Goal: Task Accomplishment & Management: Manage account settings

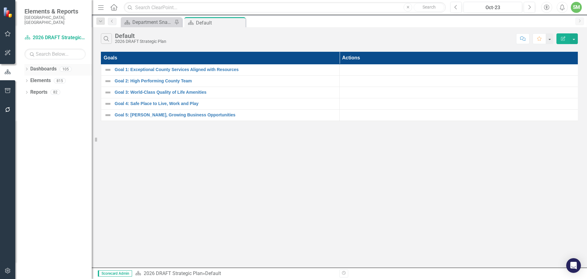
click at [27, 67] on div "Dropdown" at bounding box center [26, 69] width 4 height 5
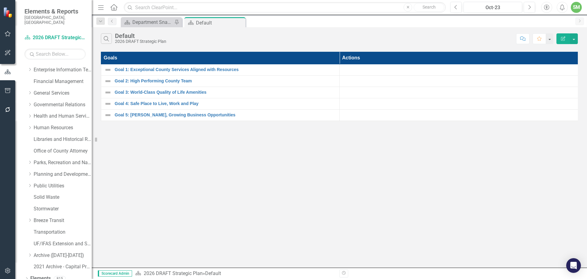
scroll to position [105, 0]
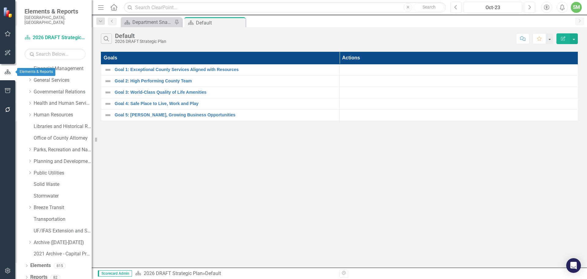
click at [9, 72] on icon "button" at bounding box center [7, 72] width 7 height 6
click at [27, 276] on icon "Dropdown" at bounding box center [26, 277] width 4 height 3
click at [34, 273] on link "Reports" at bounding box center [38, 276] width 17 height 7
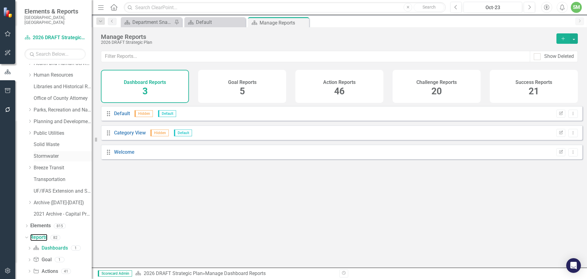
scroll to position [171, 0]
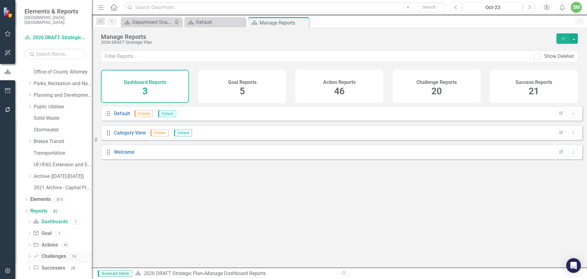
click at [50, 253] on link "Challenge Challenges" at bounding box center [49, 256] width 33 height 7
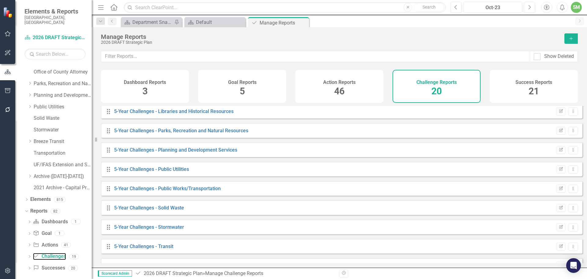
scroll to position [228, 0]
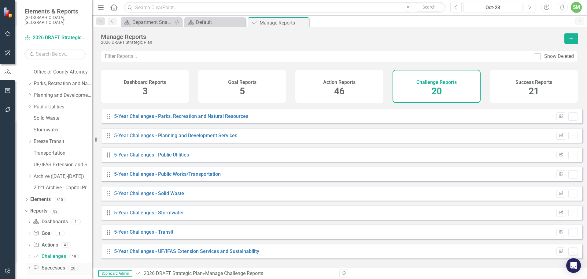
click at [49, 264] on link "Success Successes" at bounding box center [49, 267] width 32 height 7
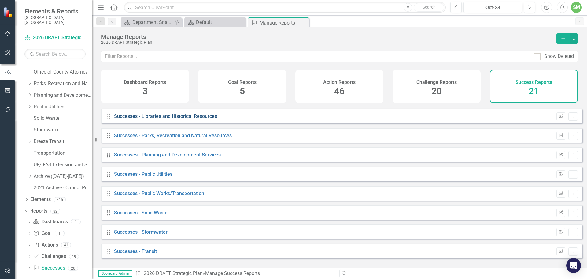
click at [202, 119] on link "Successes - Libraries and Historical Resources" at bounding box center [165, 116] width 103 height 6
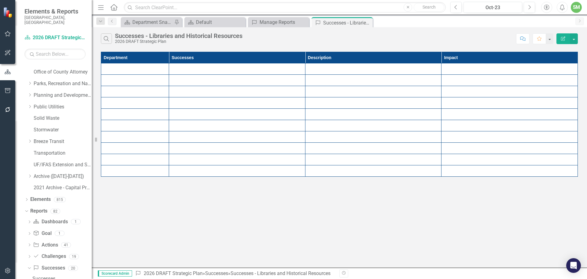
scroll to position [295, 0]
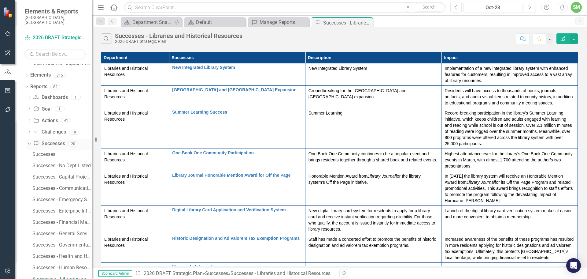
click at [50, 140] on link "Success Successes" at bounding box center [49, 143] width 32 height 7
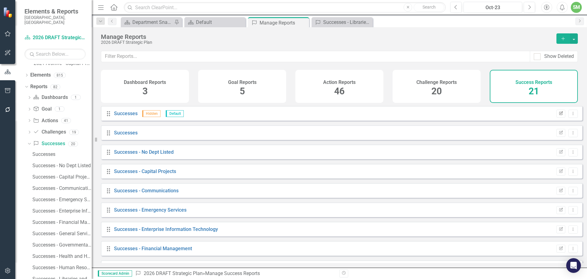
click at [559, 115] on icon "Edit Report" at bounding box center [561, 114] width 5 height 4
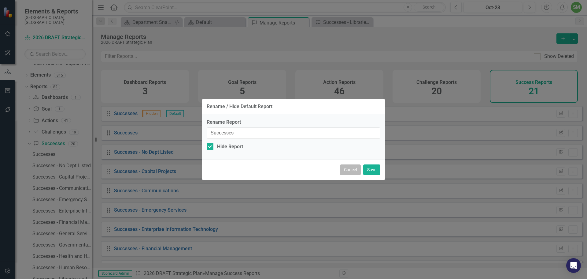
click at [350, 169] on button "Cancel" at bounding box center [350, 169] width 21 height 11
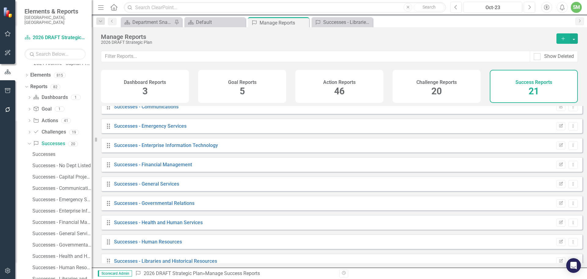
scroll to position [92, 0]
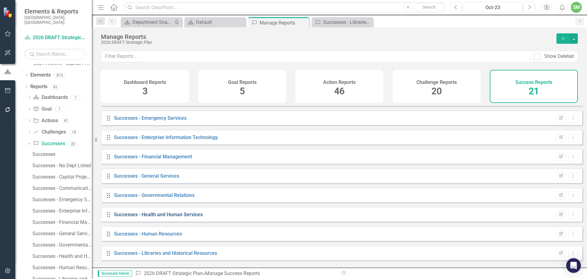
click at [183, 217] on link "Successes - Health and Human Services" at bounding box center [158, 214] width 89 height 6
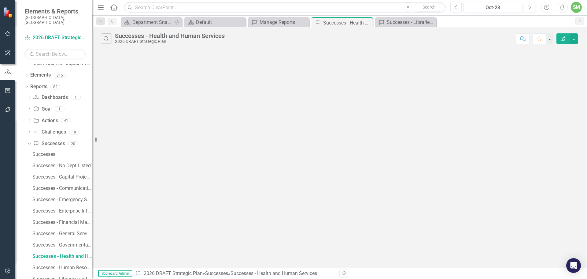
scroll to position [272, 0]
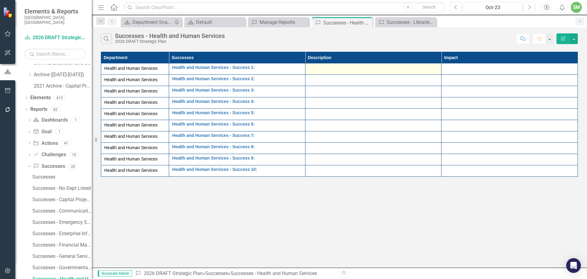
click at [344, 68] on div at bounding box center [374, 68] width 130 height 7
click at [338, 70] on div at bounding box center [374, 68] width 130 height 7
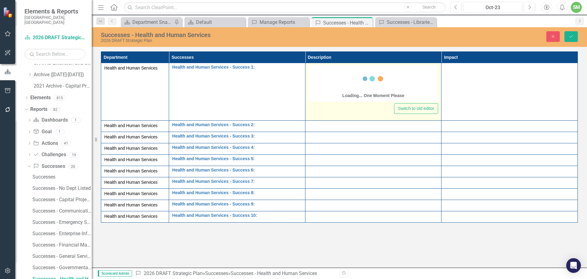
click at [327, 73] on div "Loading... One Moment Please" at bounding box center [374, 83] width 130 height 37
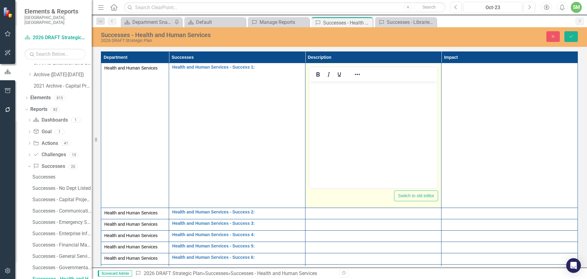
scroll to position [0, 0]
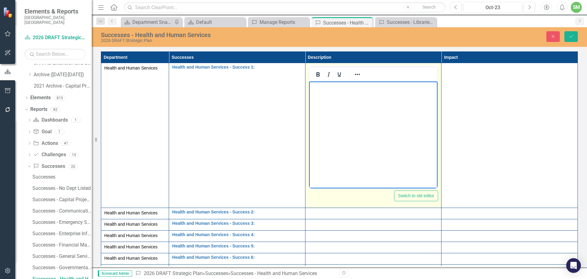
click at [324, 92] on body "Rich Text Area. Press ALT-0 for help." at bounding box center [373, 127] width 129 height 92
paste body "Rich Text Area. Press ALT-0 for help."
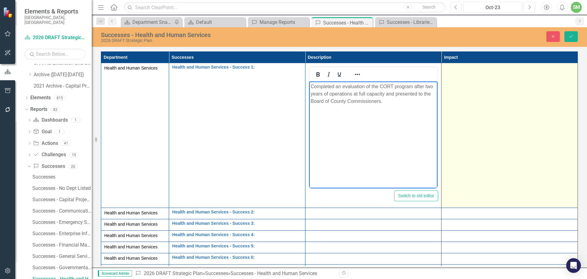
click at [477, 86] on td at bounding box center [510, 135] width 136 height 145
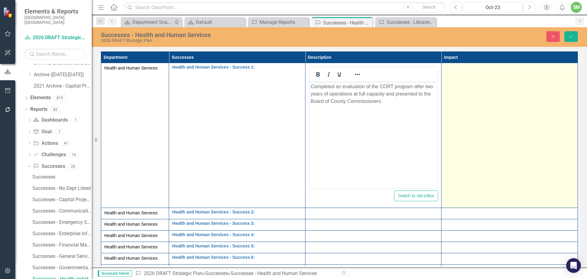
click at [466, 113] on td at bounding box center [510, 135] width 136 height 145
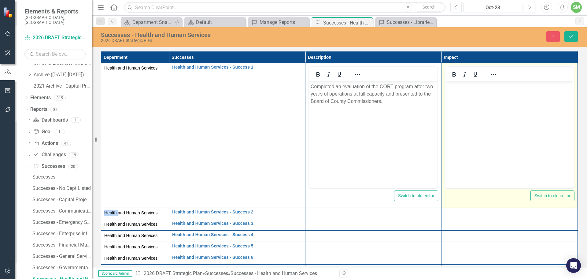
click at [467, 113] on body "Rich Text Area. Press ALT-0 for help." at bounding box center [509, 127] width 129 height 92
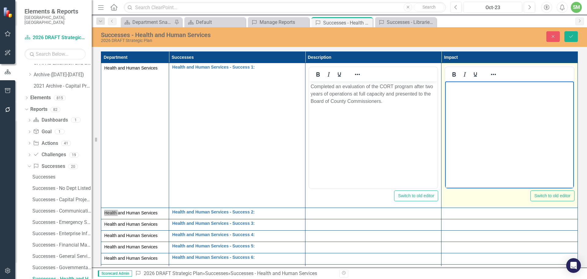
click at [456, 87] on p "Rich Text Area. Press ALT-0 for help." at bounding box center [510, 86] width 126 height 7
paste body "Rich Text Area. Press ALT-0 for help."
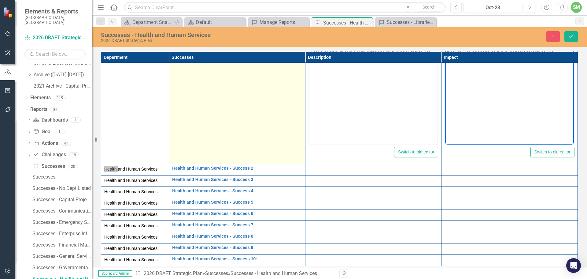
scroll to position [48, 0]
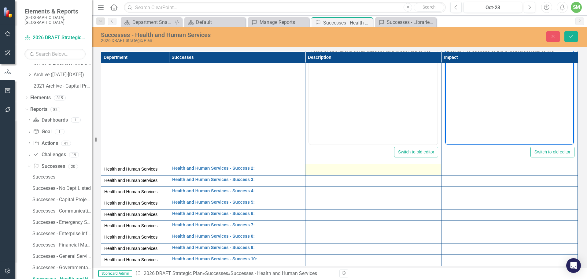
click at [322, 166] on div at bounding box center [374, 169] width 130 height 7
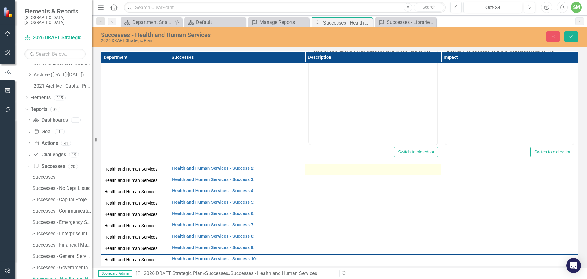
click at [322, 166] on div at bounding box center [374, 169] width 130 height 7
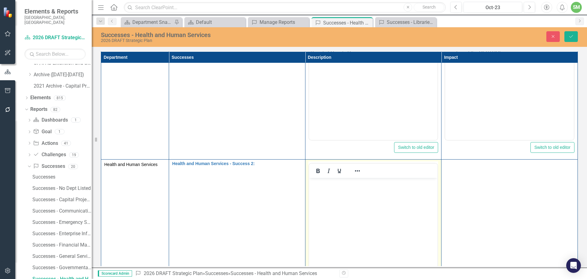
scroll to position [0, 0]
click at [332, 188] on body "Rich Text Area. Press ALT-0 for help." at bounding box center [373, 224] width 129 height 92
click at [331, 192] on body "Rich Text Area. Press ALT-0 for help." at bounding box center [373, 224] width 129 height 92
paste body "Rich Text Area. Press ALT-0 for help."
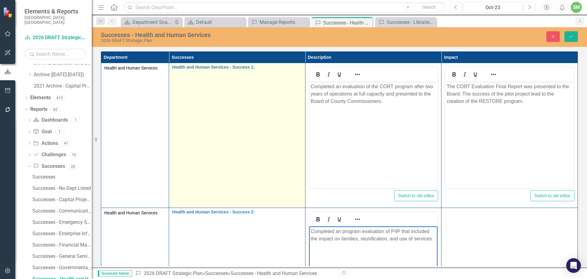
click at [215, 87] on td "Health and Human Services - Success 1: Edit Edit Success Link Open Element" at bounding box center [237, 135] width 136 height 145
click at [212, 69] on link "Health and Human Services - Success 1:" at bounding box center [237, 67] width 130 height 5
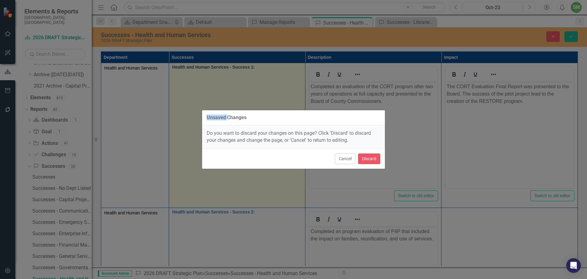
click at [212, 69] on div "Unsaved Changes Do you want to discard your changes on this page? Click 'Discar…" at bounding box center [293, 139] width 183 height 279
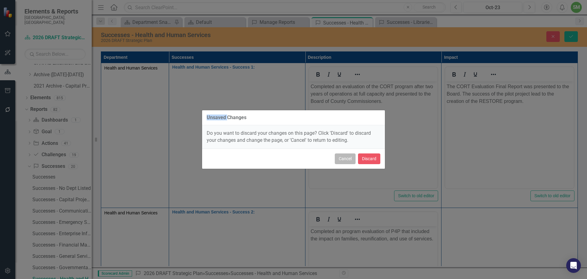
click at [346, 157] on button "Cancel" at bounding box center [345, 158] width 21 height 11
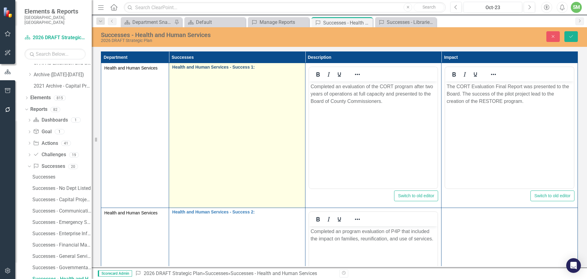
click at [261, 69] on link "Health and Human Services - Success 1:" at bounding box center [237, 67] width 130 height 5
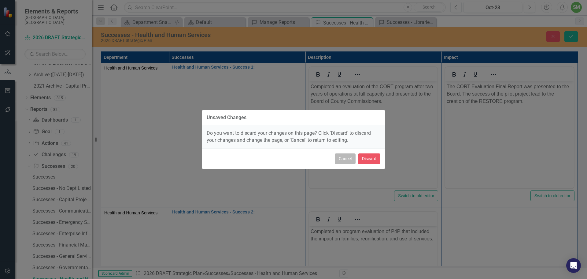
click at [337, 155] on button "Cancel" at bounding box center [345, 158] width 21 height 11
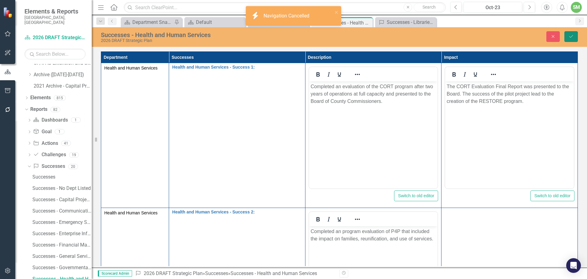
click at [571, 36] on icon "Save" at bounding box center [571, 36] width 6 height 4
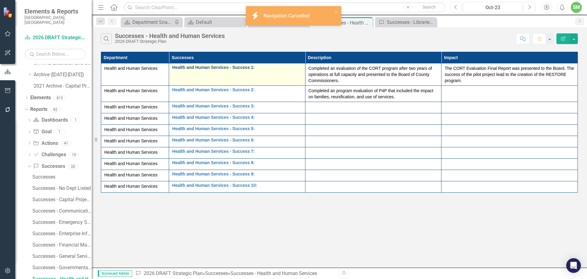
click at [254, 69] on link "Health and Human Services - Success 1:" at bounding box center [237, 67] width 130 height 5
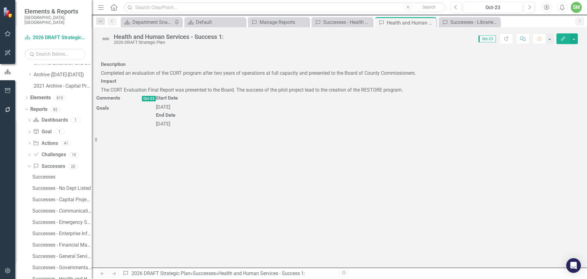
click at [228, 35] on div "Score: N/A Oct-23 Completed Refresh Comment Favorite Edit" at bounding box center [402, 38] width 351 height 10
click at [575, 38] on button "button" at bounding box center [574, 38] width 8 height 11
click at [552, 48] on link "Edit Edit Success" at bounding box center [553, 49] width 50 height 11
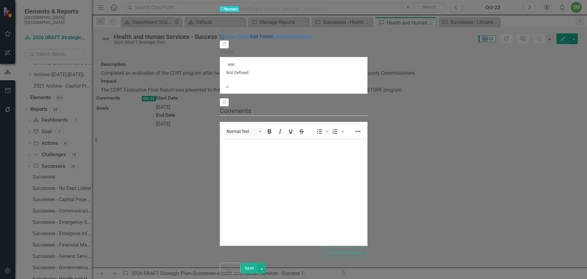
click at [250, 34] on link "Edit Fields" at bounding box center [261, 37] width 23 height 6
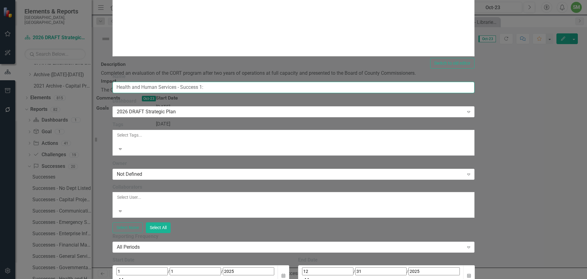
click at [270, 82] on input "Health and Human Services - Success 1:" at bounding box center [294, 87] width 362 height 11
paste input "Community Offender Rehabilitation Program (CORT) Pilot Outcome Evaluation Depar…"
click at [388, 82] on input "Community Offender Rehabilitation Program (CORT) Pilot Outcome Evaluation Depar…" at bounding box center [294, 87] width 362 height 11
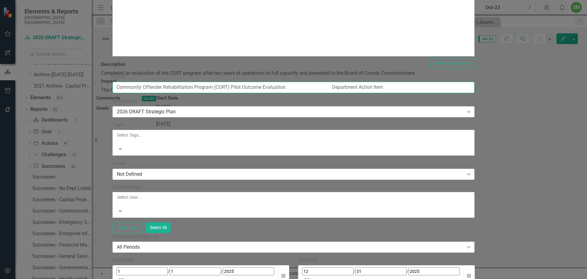
click at [349, 82] on input "Community Offender Rehabilitation Program (CORT) Pilot Outcome Evaluation Depar…" at bounding box center [294, 87] width 362 height 11
type input "Community Offender Rehabilitation Program (CORT) Pilot Outcome Evaluation (Depa…"
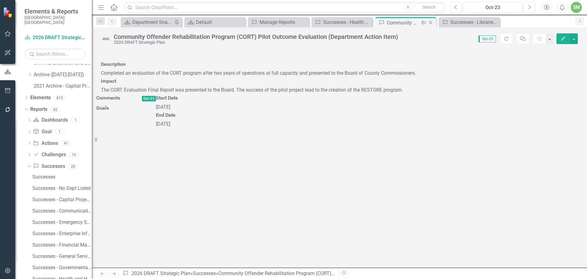
click at [430, 21] on icon "Close" at bounding box center [430, 22] width 6 height 5
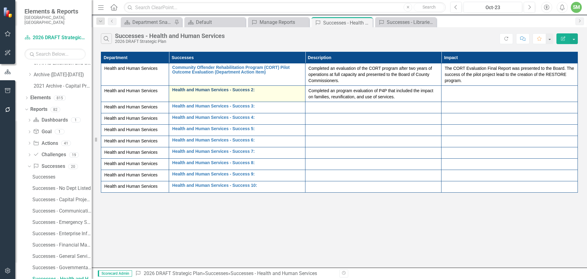
click at [221, 90] on link "Health and Human Services - Success 2:" at bounding box center [237, 89] width 130 height 5
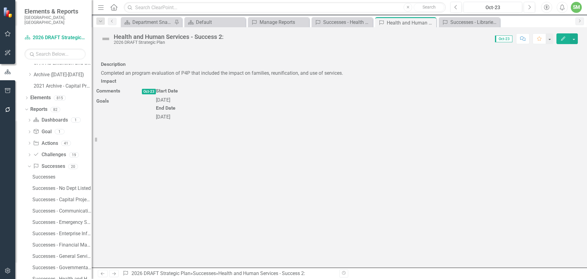
click at [291, 37] on div "Score: N/A Oct-23 Completed Comment Favorite Edit" at bounding box center [402, 38] width 351 height 10
click at [575, 38] on button "button" at bounding box center [574, 38] width 8 height 11
click at [560, 48] on link "Edit Edit Success" at bounding box center [553, 49] width 50 height 11
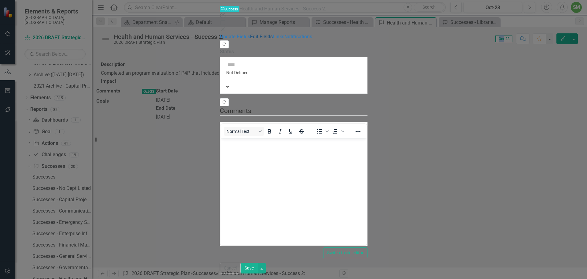
click at [250, 34] on link "Edit Fields" at bounding box center [261, 37] width 23 height 6
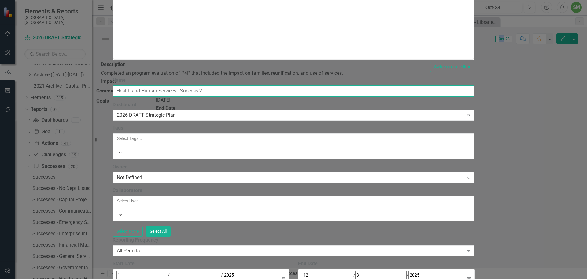
click at [268, 85] on input "Health and Human Services - Success 2:" at bounding box center [294, 90] width 362 height 11
paste input "Parents for Parents (P4P) Peer Navigation Evaluation Department Action Item"
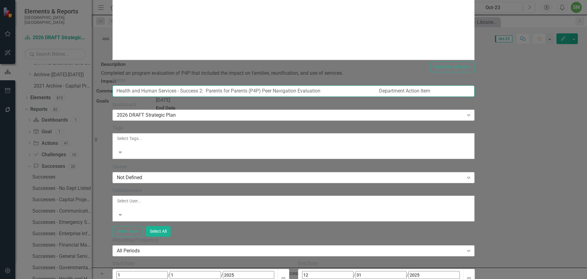
drag, startPoint x: 383, startPoint y: 34, endPoint x: 390, endPoint y: 32, distance: 7.2
click at [383, 85] on input "Health and Human Services - Success 2: Parents for Parents (P4P) Peer Navigatio…" at bounding box center [294, 90] width 362 height 11
type input "Health and Human Services - Success 2: Parents for Parents (P4P) Peer Navigatio…"
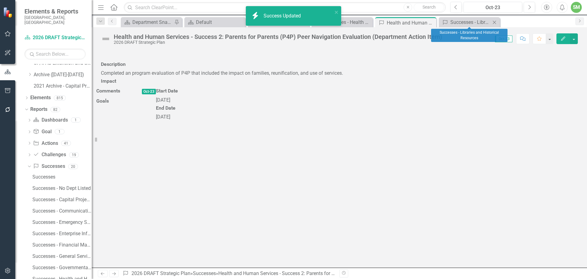
click at [494, 21] on icon "Close" at bounding box center [494, 22] width 6 height 5
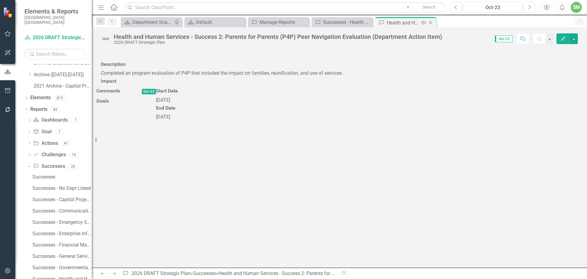
click at [431, 22] on icon at bounding box center [430, 22] width 3 height 3
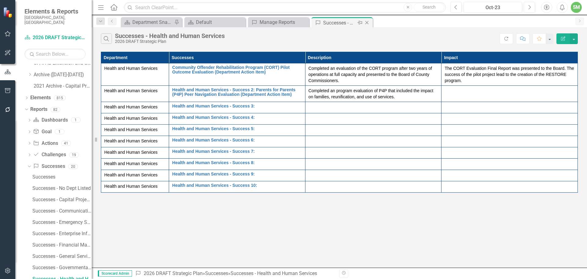
click at [367, 22] on icon at bounding box center [366, 22] width 3 height 3
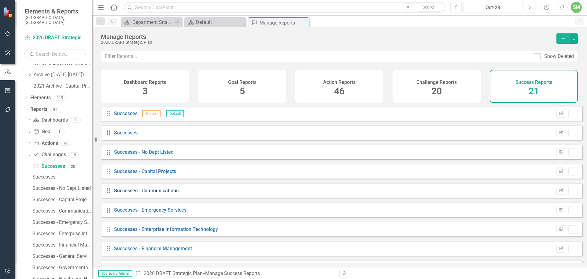
click at [164, 193] on link "Successes - Communications" at bounding box center [146, 190] width 65 height 6
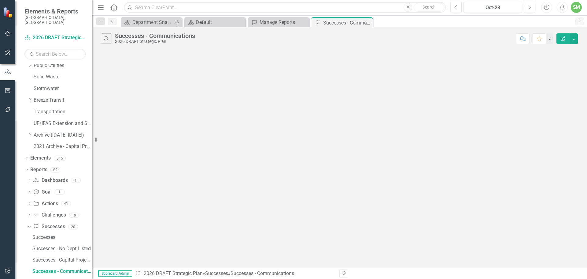
scroll to position [204, 0]
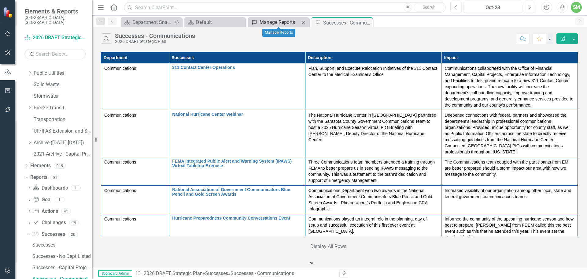
click at [274, 21] on div "Manage Reports" at bounding box center [280, 22] width 40 height 8
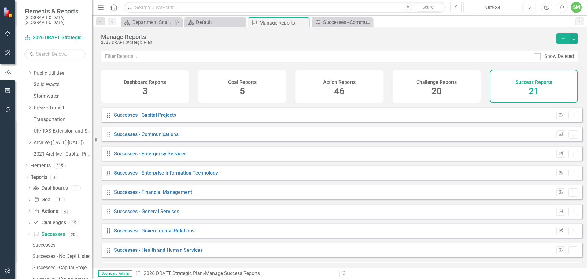
scroll to position [92, 0]
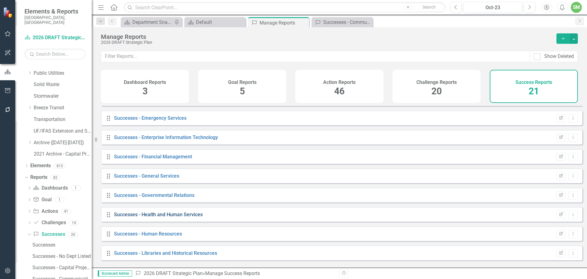
click at [179, 217] on link "Successes - Health and Human Services" at bounding box center [158, 214] width 89 height 6
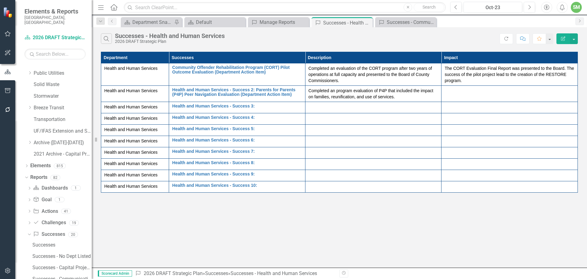
scroll to position [272, 0]
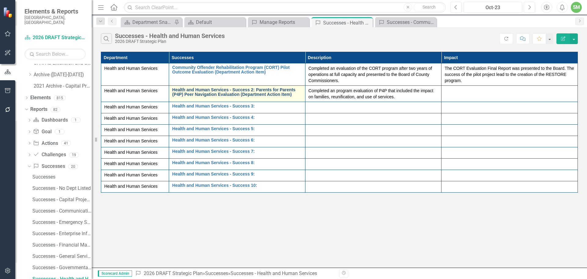
click at [212, 93] on link "Health and Human Services - Success 2: Parents for Parents (P4P) Peer Navigatio…" at bounding box center [237, 91] width 130 height 9
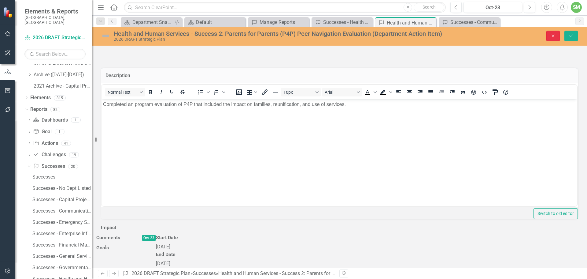
click at [552, 33] on button "Close" at bounding box center [552, 36] width 13 height 11
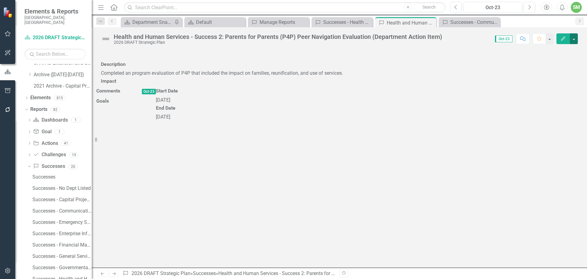
click at [574, 38] on button "button" at bounding box center [574, 38] width 8 height 11
click at [559, 47] on link "Edit Edit Success" at bounding box center [553, 49] width 50 height 11
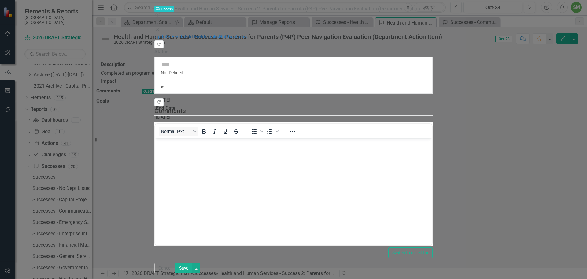
click at [185, 35] on link "Edit Fields" at bounding box center [196, 37] width 23 height 6
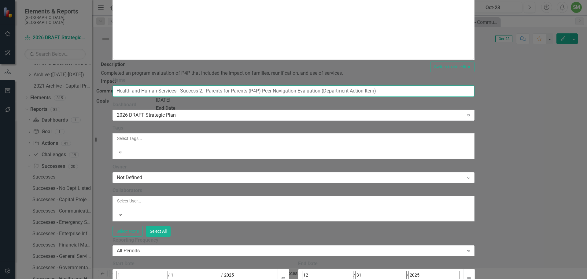
click at [264, 85] on input "Health and Human Services - Success 2: Parents for Parents (P4P) Peer Navigatio…" at bounding box center [294, 90] width 362 height 11
type input "Parents for Parents (P4P) Peer Navigation Evaluation (Department Action Item)"
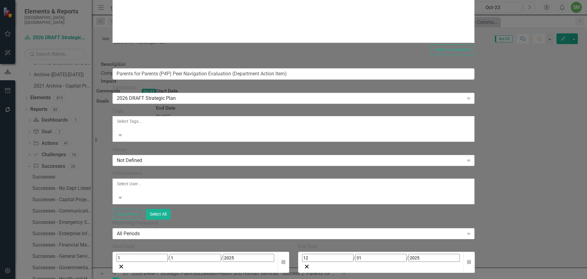
click at [116, 277] on input "Completed" at bounding box center [115, 279] width 4 height 4
checkbox input "false"
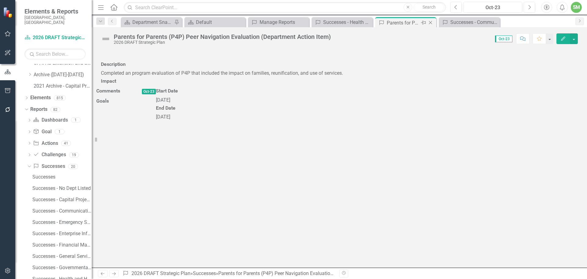
click at [430, 21] on icon "Close" at bounding box center [430, 22] width 6 height 5
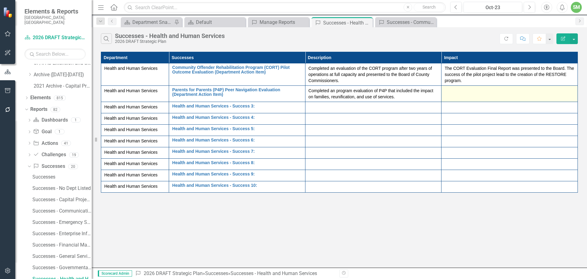
click at [460, 93] on div at bounding box center [510, 90] width 130 height 7
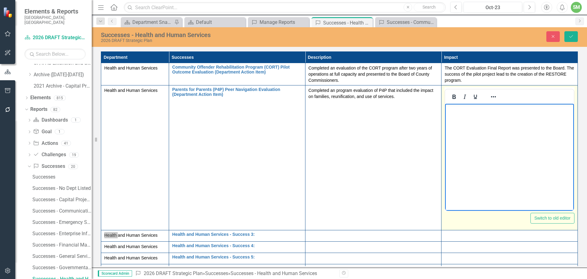
click at [455, 118] on body "Rich Text Area. Press ALT-0 for help." at bounding box center [509, 150] width 129 height 92
drag, startPoint x: 445, startPoint y: 115, endPoint x: 453, endPoint y: 114, distance: 7.4
click at [445, 115] on body "Rich Text Area. Press ALT-0 for help." at bounding box center [509, 150] width 129 height 92
paste body "Rich Text Area. Press ALT-0 for help."
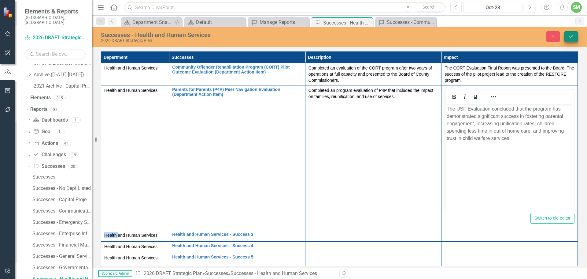
click at [571, 35] on icon "Save" at bounding box center [571, 36] width 6 height 4
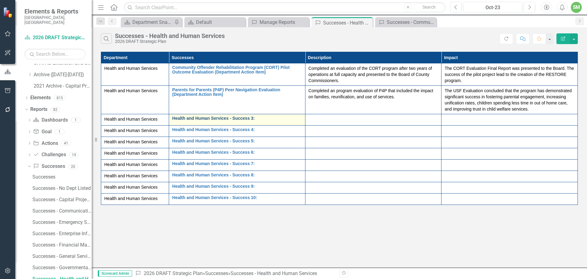
click at [198, 117] on link "Health and Human Services - Success 3:" at bounding box center [237, 118] width 130 height 5
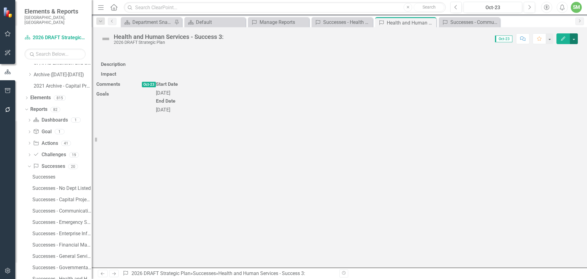
click at [573, 38] on button "button" at bounding box center [574, 38] width 8 height 11
click at [552, 47] on link "Edit Edit Success" at bounding box center [553, 49] width 50 height 11
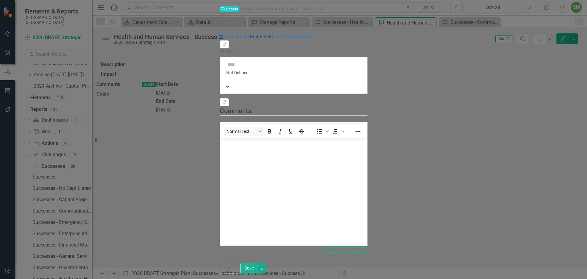
click at [250, 35] on link "Edit Fields" at bounding box center [261, 37] width 23 height 6
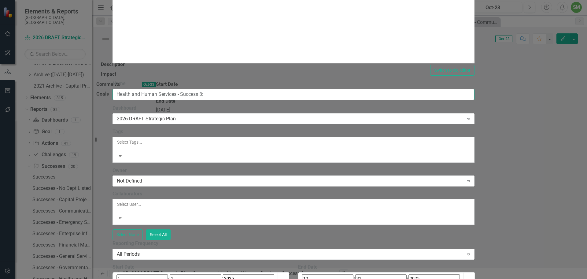
click at [243, 89] on input "Health and Human Services - Success 3:" at bounding box center [294, 94] width 362 height 11
paste input "Implementation of the Use of Drones for Larvicide Application Department Action…"
click at [319, 89] on input "Implementation of the Use of Drones for Larvicide Application Department Action…" at bounding box center [294, 94] width 362 height 11
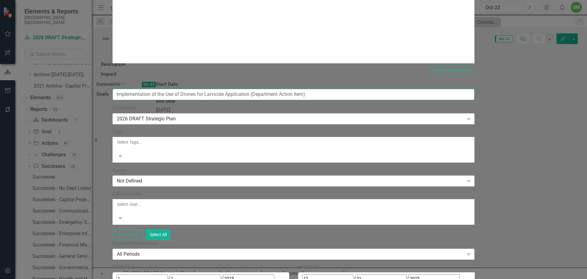
type input "Implementation of the Use of Drones for Larvicide Application (Department Actio…"
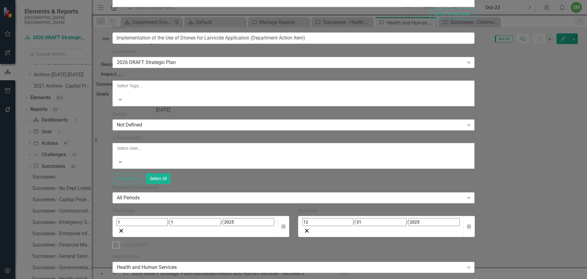
scroll to position [0, 0]
paste body "Rich Text Area. Press ALT-0 for help."
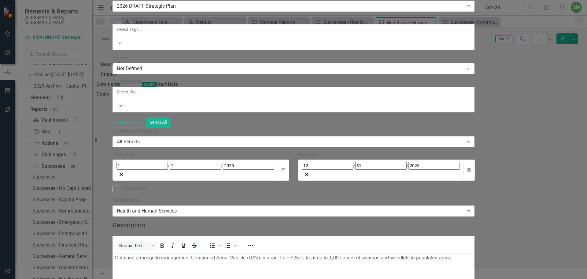
scroll to position [0, 0]
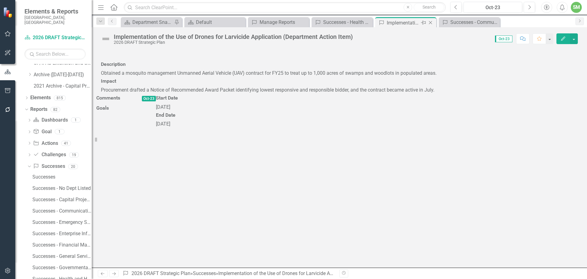
click at [431, 22] on icon "Close" at bounding box center [430, 22] width 6 height 5
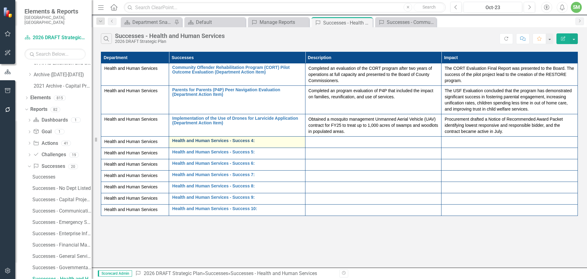
click at [194, 139] on link "Health and Human Services - Success 4:" at bounding box center [237, 140] width 130 height 5
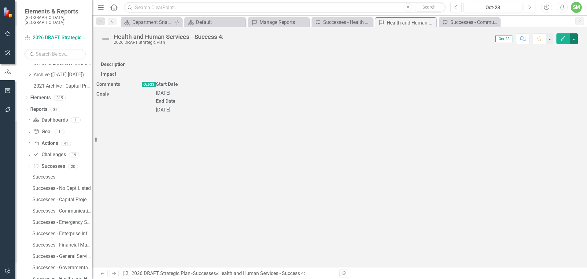
click at [574, 38] on button "button" at bounding box center [574, 38] width 8 height 11
click at [556, 47] on link "Edit Edit Success" at bounding box center [553, 49] width 50 height 11
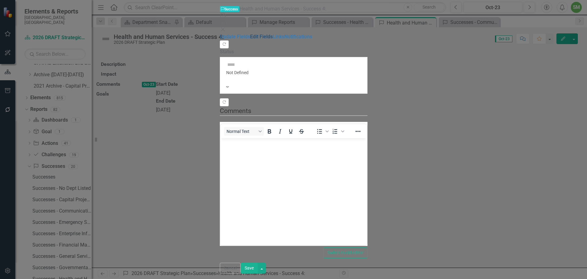
click at [250, 34] on link "Edit Fields" at bounding box center [261, 37] width 23 height 6
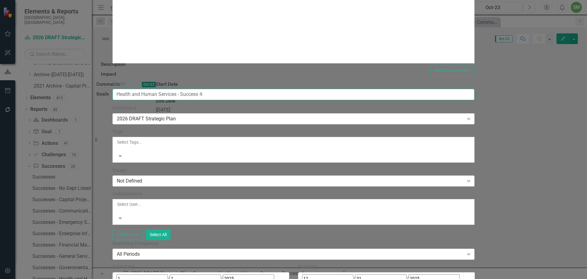
click at [293, 89] on input "Health and Human Services - Success 4:" at bounding box center [294, 94] width 362 height 11
paste input "Contracted Human Services Software Training and Implementation Department Actio…"
click at [320, 89] on input "Contracted Human Services Software Training and Implementation Department Actio…" at bounding box center [294, 94] width 362 height 11
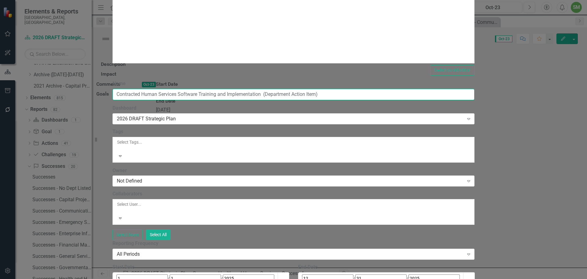
type input "Contracted Human Services Software Training and Implementation (Department Acti…"
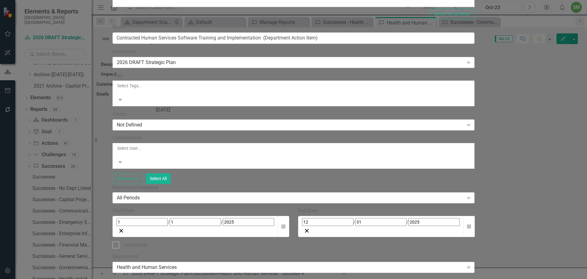
scroll to position [0, 0]
paste body "Rich Text Area. Press ALT-0 for help."
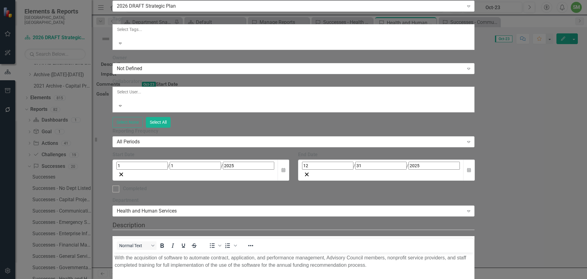
scroll to position [0, 0]
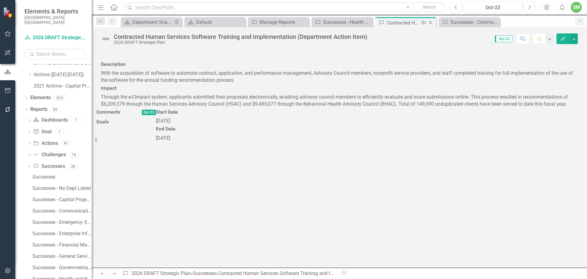
click at [430, 21] on icon "Close" at bounding box center [430, 22] width 6 height 5
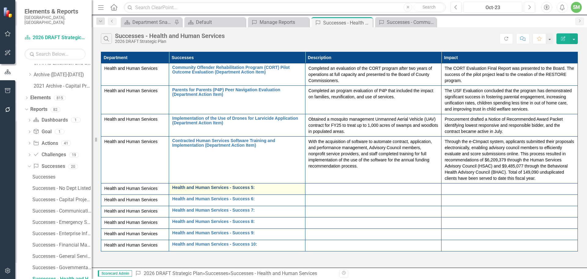
click at [202, 187] on link "Health and Human Services - Success 5:" at bounding box center [237, 187] width 130 height 5
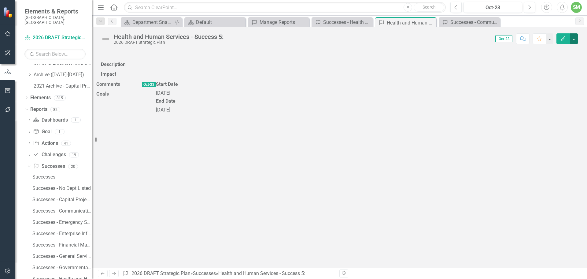
click at [573, 39] on button "button" at bounding box center [574, 38] width 8 height 11
click at [545, 49] on link "Edit Edit Success" at bounding box center [553, 49] width 50 height 11
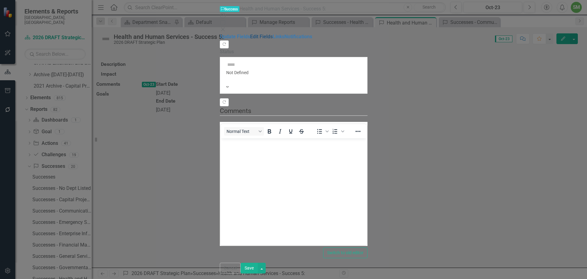
click at [250, 35] on link "Edit Fields" at bounding box center [261, 37] width 23 height 6
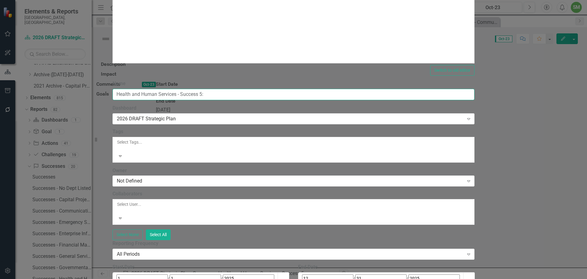
click at [282, 89] on input "Health and Human Services - Success 5:" at bounding box center [294, 94] width 362 height 11
paste input "Implementation of a High-Fidelity Wrap Around Team Departmental Action Item"
drag, startPoint x: 289, startPoint y: 37, endPoint x: 319, endPoint y: 30, distance: 30.9
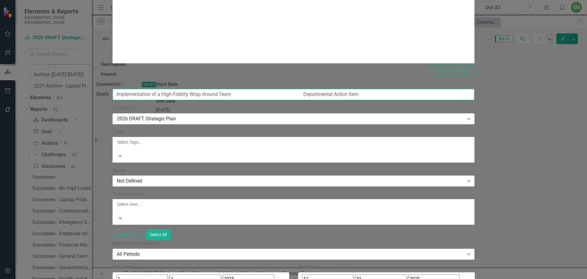
click at [290, 89] on input "Implementation of a High-Fidelity Wrap Around Team Departmental Action Item" at bounding box center [294, 94] width 362 height 11
type input "Implementation of a High-Fidelity Wrap Around Team (Departmental Action Item)"
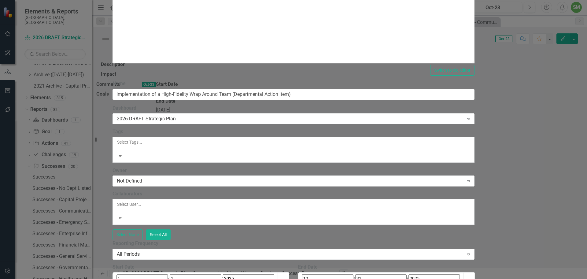
scroll to position [122, 0]
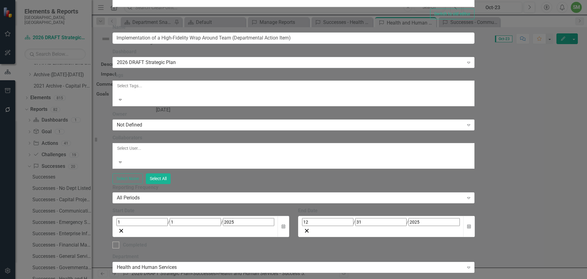
scroll to position [0, 0]
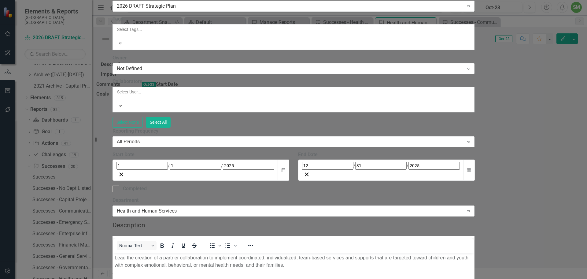
scroll to position [0, 0]
paste body "Rich Text Area. Press ALT-0 for help."
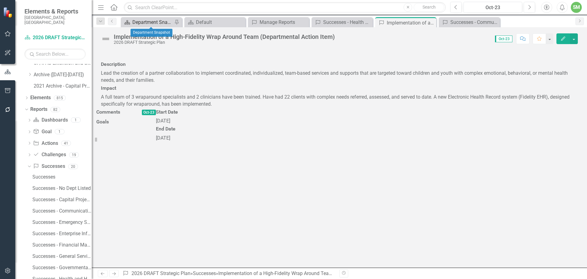
click at [152, 21] on div "Department Snapshot" at bounding box center [152, 22] width 40 height 8
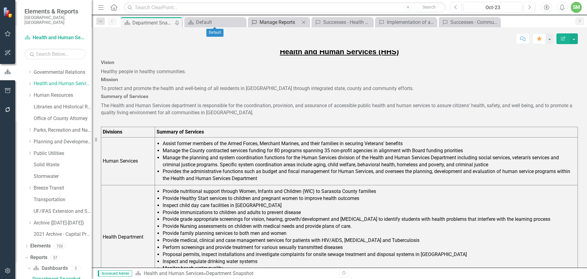
scroll to position [124, 0]
click at [290, 20] on div "Manage Reports" at bounding box center [280, 22] width 40 height 8
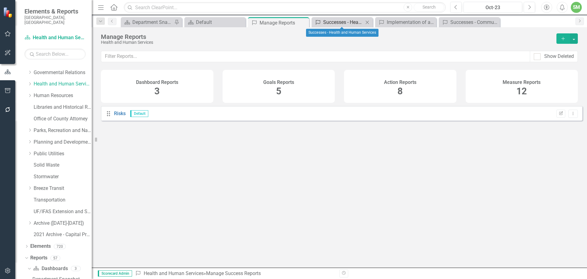
click at [331, 23] on div "Successes - Health and Human Services" at bounding box center [343, 22] width 40 height 8
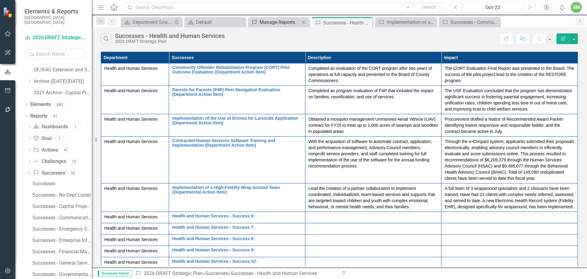
scroll to position [272, 0]
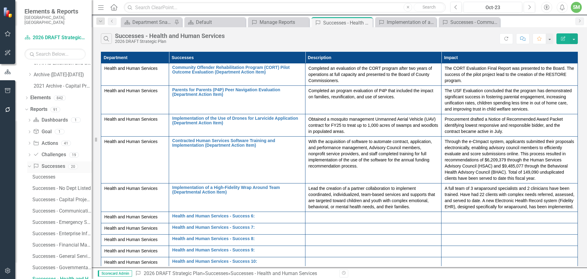
click at [47, 163] on link "Success Successes" at bounding box center [49, 166] width 32 height 7
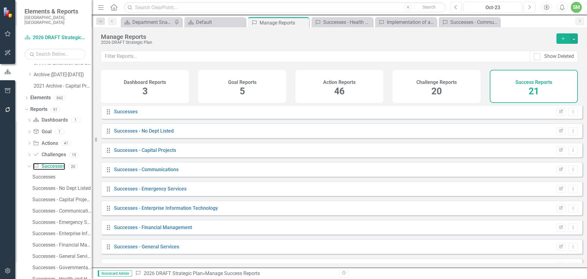
scroll to position [31, 0]
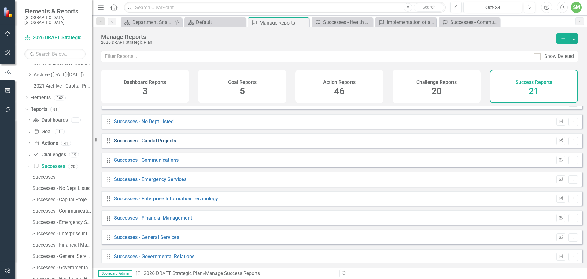
click at [165, 143] on link "Successes - Capital Projects" at bounding box center [145, 141] width 62 height 6
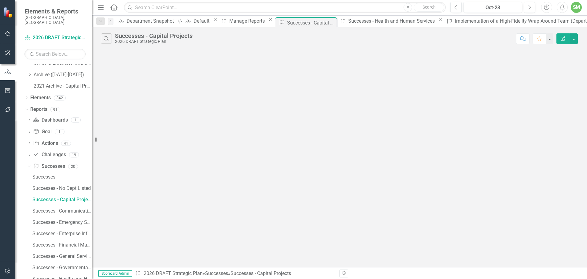
scroll to position [193, 0]
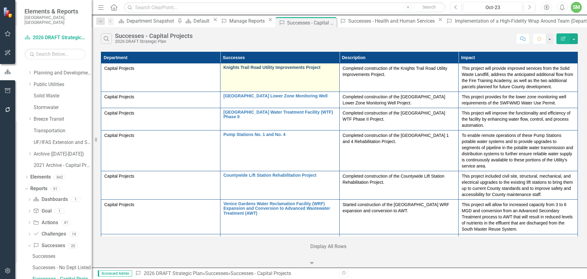
click at [224, 67] on link "Knights Trail Road Utility Improvements Project" at bounding box center [280, 67] width 113 height 5
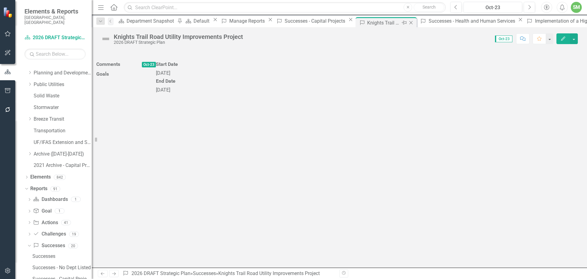
click at [408, 21] on icon "Close" at bounding box center [411, 22] width 6 height 5
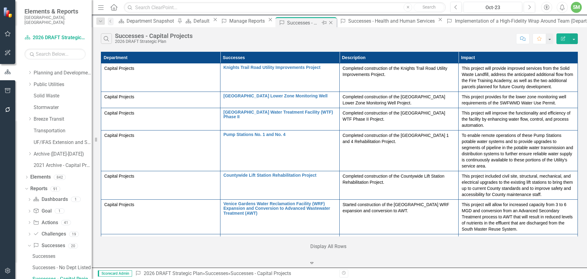
click at [334, 20] on icon "Close" at bounding box center [331, 22] width 6 height 5
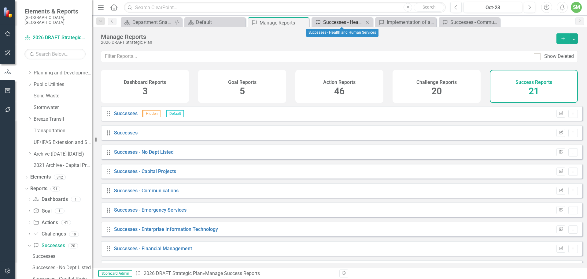
click at [339, 22] on div "Successes - Health and Human Services" at bounding box center [343, 22] width 40 height 8
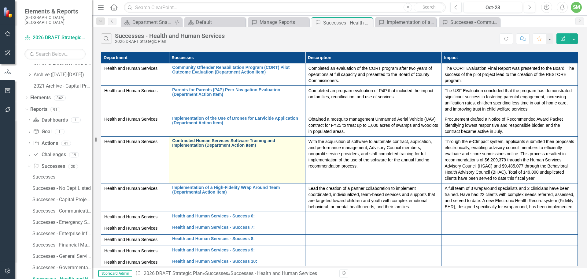
scroll to position [13, 0]
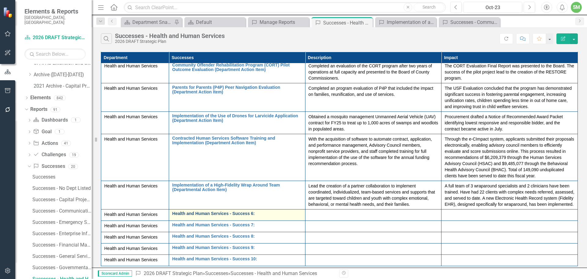
click at [204, 211] on link "Health and Human Services - Success 6:" at bounding box center [237, 213] width 130 height 5
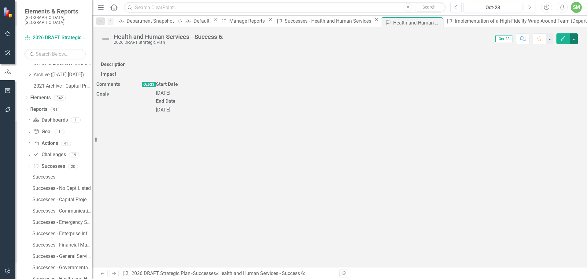
click at [575, 38] on button "button" at bounding box center [574, 38] width 8 height 11
click at [555, 48] on link "Edit Edit Success" at bounding box center [553, 49] width 50 height 11
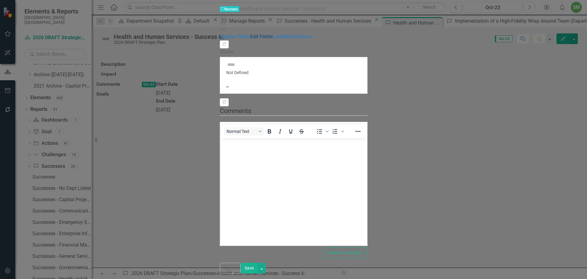
click at [250, 34] on link "Edit Fields" at bounding box center [261, 37] width 23 height 6
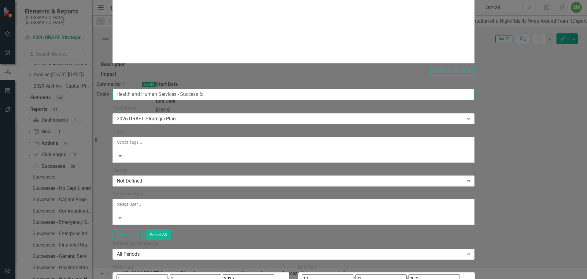
click at [288, 89] on input "Health and Human Services - Success 6:" at bounding box center [294, 94] width 362 height 11
paste input "Increased Access to Preventative Dental Services for Children Departmental Acti…"
click at [312, 89] on input "Increased Access to Preventative Dental Services for Children Departmental Acti…" at bounding box center [294, 94] width 362 height 11
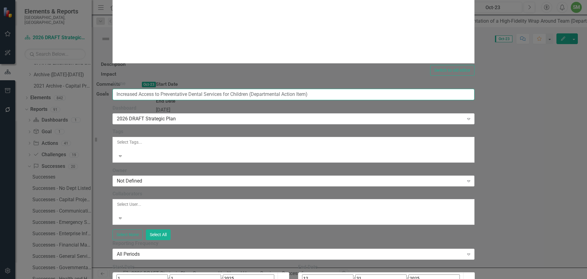
scroll to position [92, 0]
type input "Increased Access to Preventative Dental Services for Children (Departmental Act…"
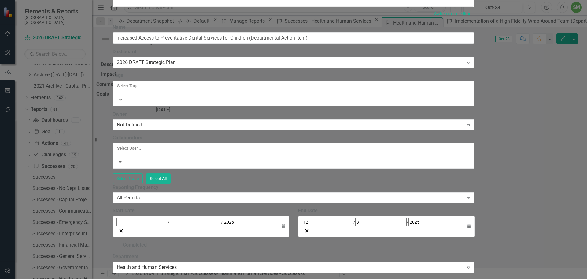
scroll to position [0, 0]
paste body "Rich Text Area. Press ALT-0 for help."
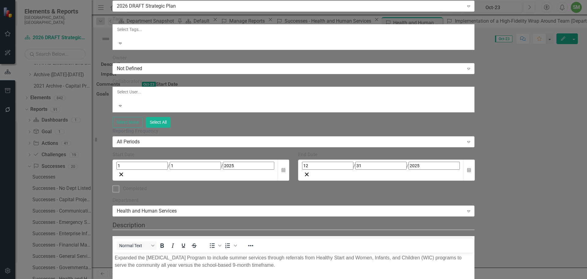
scroll to position [0, 0]
paste body "Rich Text Area. Press ALT-0 for help."
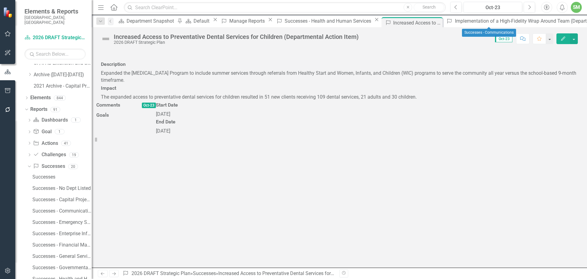
drag, startPoint x: 509, startPoint y: 22, endPoint x: 502, endPoint y: 21, distance: 7.1
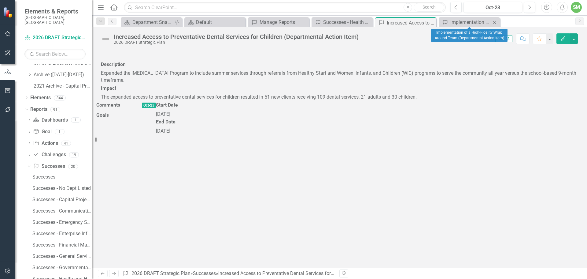
click at [492, 20] on icon "Close" at bounding box center [494, 22] width 6 height 5
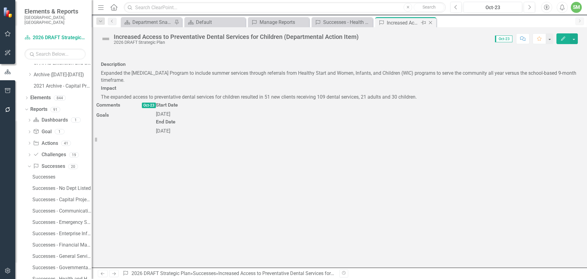
click at [431, 22] on icon "Close" at bounding box center [430, 22] width 6 height 5
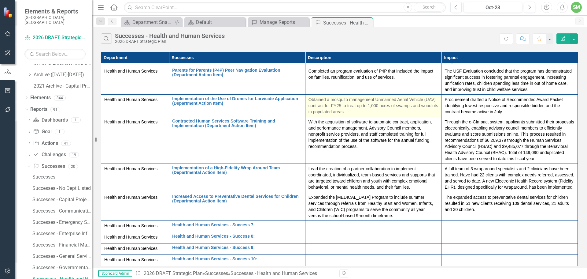
scroll to position [30, 0]
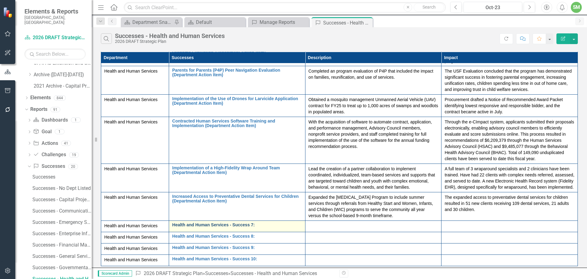
click at [183, 222] on link "Health and Human Services - Success 7:" at bounding box center [237, 224] width 130 height 5
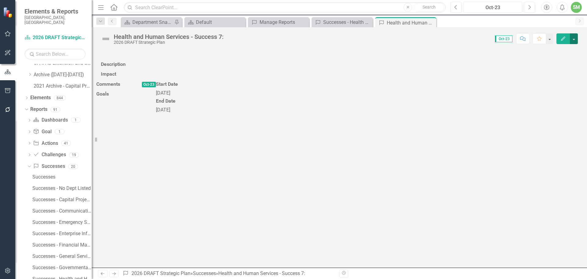
click at [574, 36] on button "button" at bounding box center [574, 38] width 8 height 11
click at [545, 48] on link "Edit Edit Success" at bounding box center [553, 49] width 50 height 11
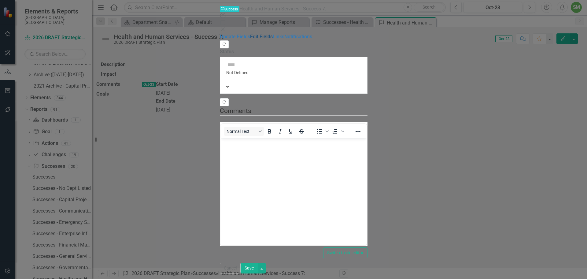
click at [250, 35] on link "Edit Fields" at bounding box center [261, 37] width 23 height 6
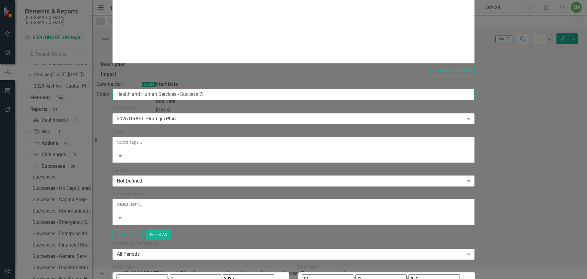
click at [272, 89] on input "Health and Human Services - Success 7:" at bounding box center [294, 94] width 362 height 11
paste input "[DEMOGRAPHIC_DATA] Veterans Symposium Departmental Action Item"
drag, startPoint x: 242, startPoint y: 33, endPoint x: 246, endPoint y: 30, distance: 5.8
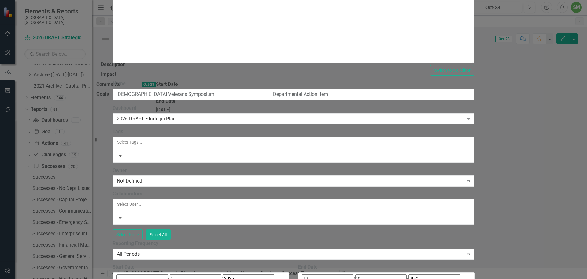
click at [241, 89] on input "[DEMOGRAPHIC_DATA] Veterans Symposium Departmental Action Item" at bounding box center [294, 94] width 362 height 11
type input "[DEMOGRAPHIC_DATA] Veterans Symposium (Departmental Action Item)"
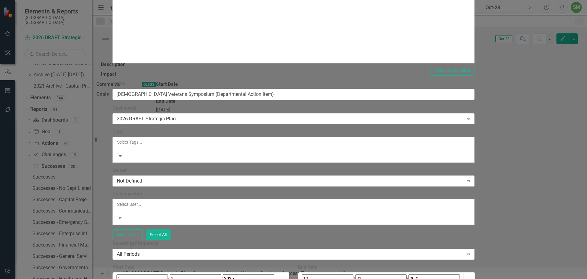
scroll to position [153, 0]
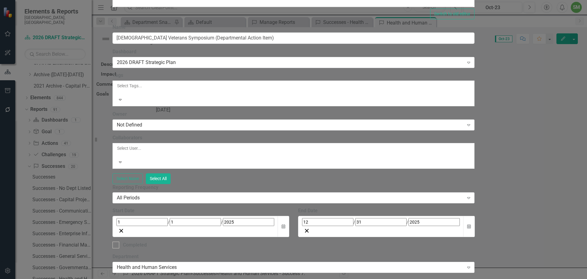
scroll to position [0, 0]
paste body "Rich Text Area. Press ALT-0 for help."
drag, startPoint x: 78, startPoint y: 45, endPoint x: 254, endPoint y: 155, distance: 207.4
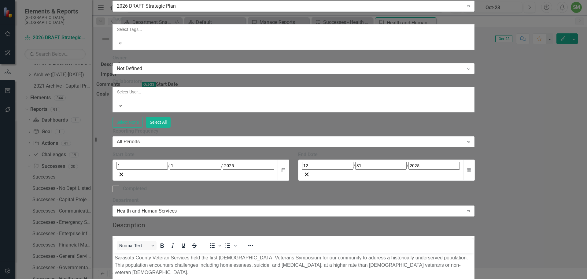
scroll to position [0, 0]
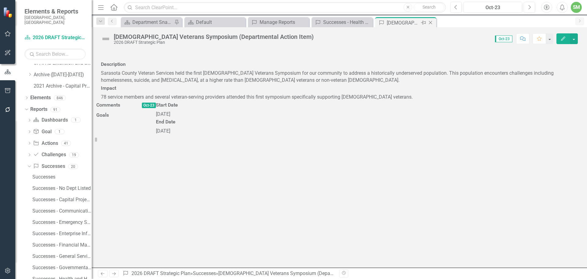
click at [431, 22] on icon at bounding box center [430, 22] width 3 height 3
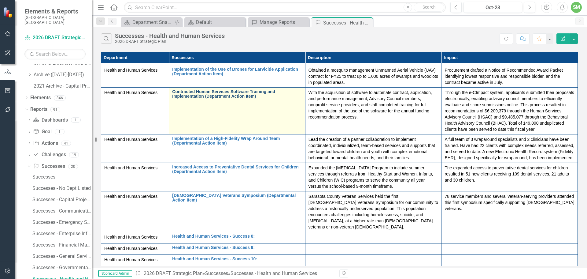
scroll to position [54, 0]
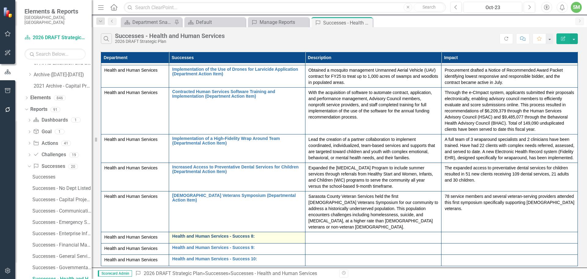
click at [200, 234] on link "Health and Human Services - Success 8:" at bounding box center [237, 236] width 130 height 5
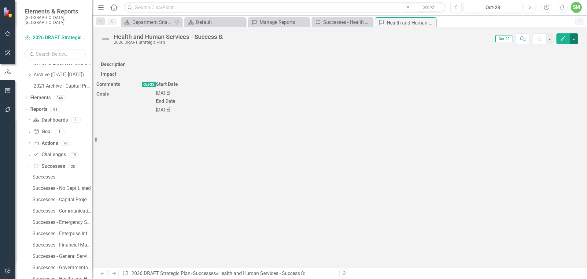
click at [574, 39] on button "button" at bounding box center [574, 38] width 8 height 11
click at [552, 49] on link "Edit Edit Success" at bounding box center [553, 49] width 50 height 11
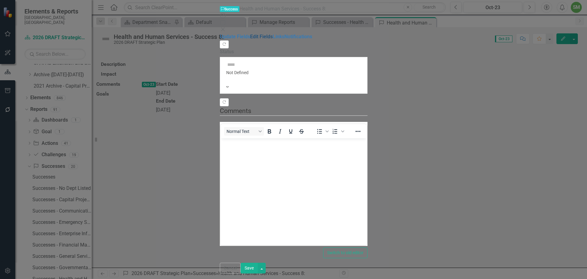
click at [250, 34] on link "Edit Fields" at bounding box center [261, 37] width 23 height 6
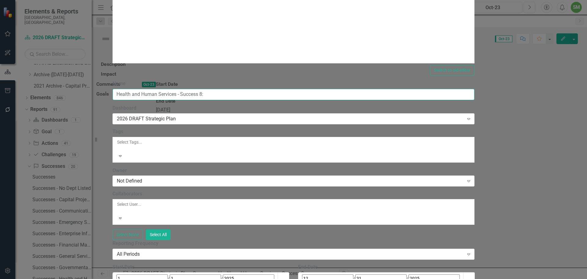
click at [273, 89] on input "Health and Human Services - Success 8:" at bounding box center [294, 94] width 362 height 11
paste input "Implementation of [MEDICAL_DATA] Abatement Settlement Funds Organizational Item"
click at [294, 89] on input "Implementation of [MEDICAL_DATA] Abatement Settlement Funds Organizational Item" at bounding box center [294, 94] width 362 height 11
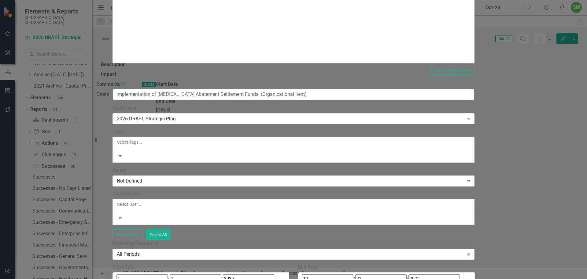
type input "Implementation of [MEDICAL_DATA] Abatement Settlement Funds (Organizational Ite…"
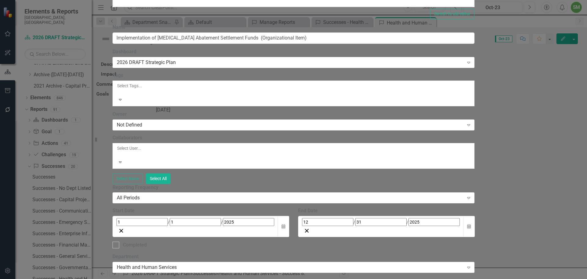
scroll to position [0, 0]
paste body "Rich Text Area. Press ALT-0 for help."
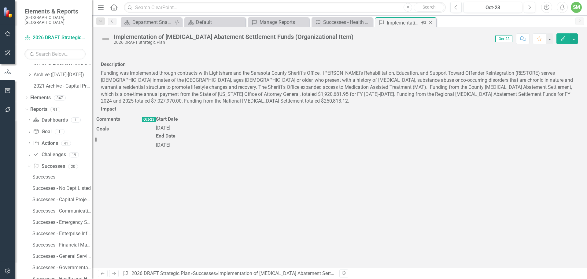
click at [431, 20] on icon "Close" at bounding box center [430, 22] width 6 height 5
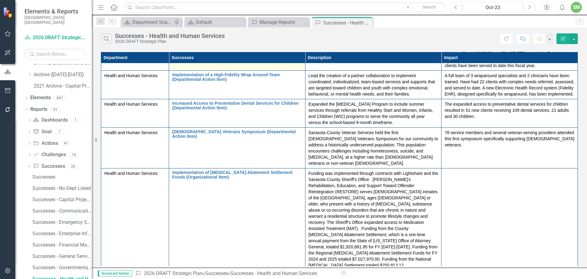
scroll to position [138, 0]
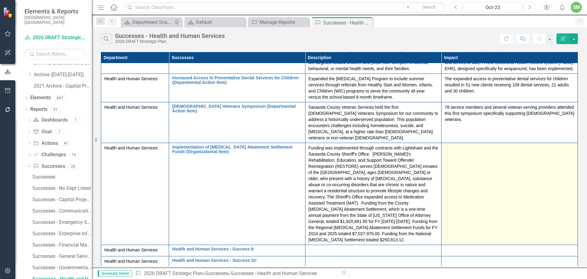
click at [452, 158] on td at bounding box center [510, 194] width 136 height 102
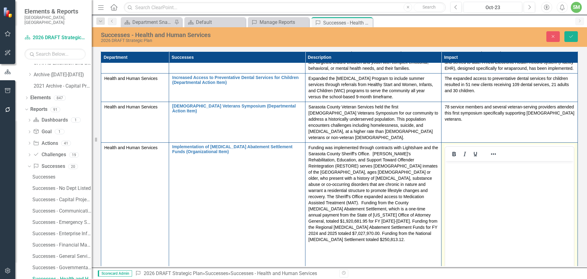
scroll to position [0, 0]
click at [457, 176] on body "Rich Text Area. Press ALT-0 for help." at bounding box center [509, 207] width 129 height 92
click at [466, 171] on body "Rich Text Area. Press ALT-0 for help." at bounding box center [509, 207] width 129 height 92
paste body "Rich Text Area. Press ALT-0 for help."
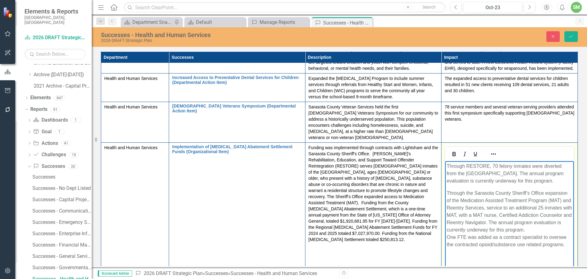
scroll to position [9, 0]
click at [481, 179] on p "Through RESTORE, 70 felony inmates were diverted from the [GEOGRAPHIC_DATA]. Th…" at bounding box center [510, 173] width 126 height 22
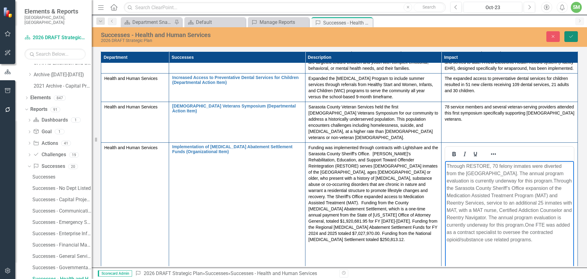
click at [572, 36] on icon "Save" at bounding box center [571, 36] width 6 height 4
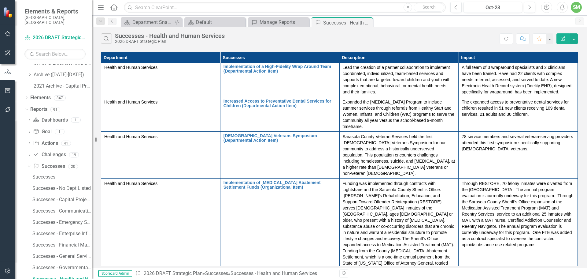
scroll to position [133, 0]
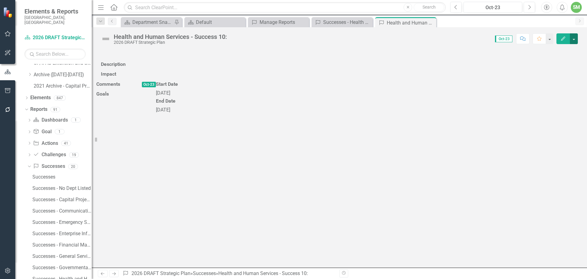
click at [578, 38] on button "button" at bounding box center [574, 38] width 8 height 11
click at [430, 23] on icon "Close" at bounding box center [430, 22] width 6 height 5
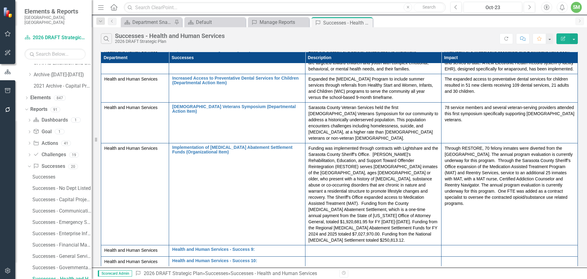
scroll to position [138, 0]
click at [548, 38] on button "button" at bounding box center [549, 38] width 8 height 11
click at [575, 39] on button "button" at bounding box center [574, 38] width 8 height 11
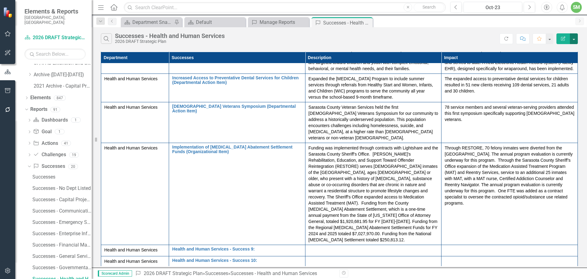
click at [575, 39] on button "button" at bounding box center [574, 38] width 8 height 11
click at [189, 246] on link "Health and Human Services - Success 9:" at bounding box center [237, 248] width 130 height 5
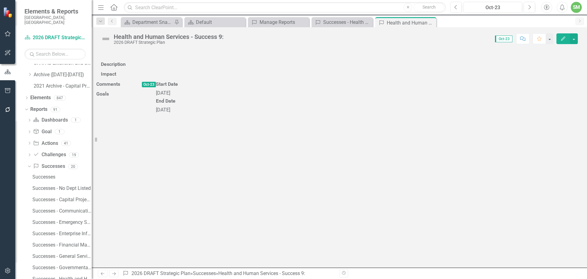
click at [504, 37] on span "Oct-23" at bounding box center [503, 38] width 17 height 7
click at [431, 21] on icon "Close" at bounding box center [430, 22] width 6 height 5
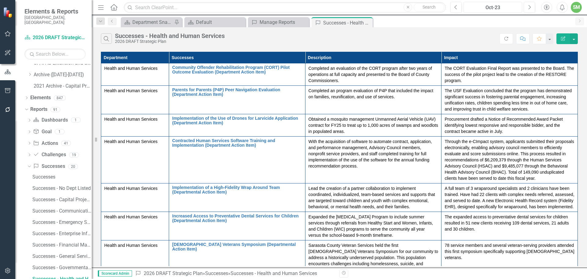
click at [494, 8] on div "Oct-23" at bounding box center [493, 7] width 54 height 7
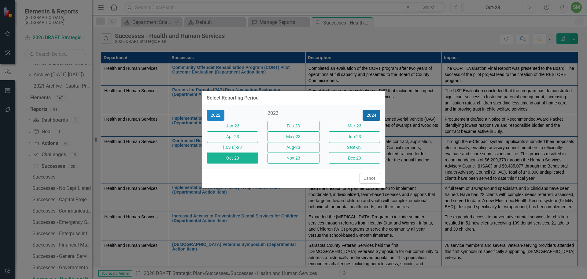
click at [371, 110] on button "2024" at bounding box center [372, 115] width 18 height 11
click at [372, 110] on button "2025" at bounding box center [372, 115] width 18 height 11
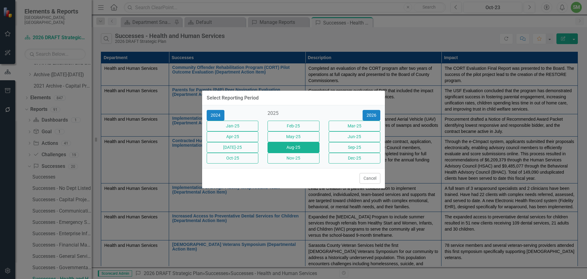
click at [295, 146] on button "Aug-25" at bounding box center [294, 147] width 52 height 11
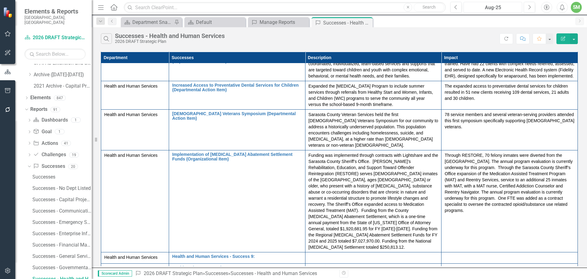
scroll to position [138, 0]
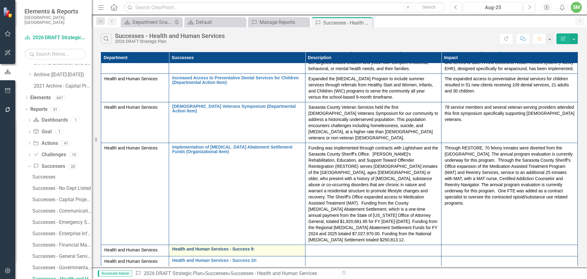
click at [228, 246] on link "Health and Human Services - Success 9:" at bounding box center [237, 248] width 130 height 5
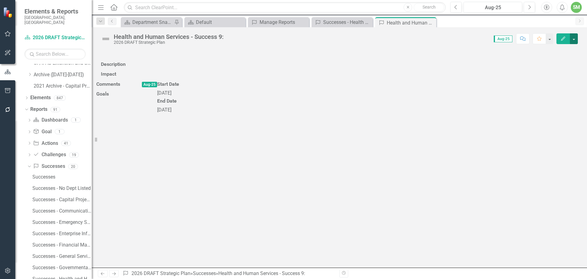
click at [574, 36] on button "button" at bounding box center [574, 38] width 8 height 11
click at [555, 49] on link "Edit Edit Success" at bounding box center [553, 49] width 50 height 11
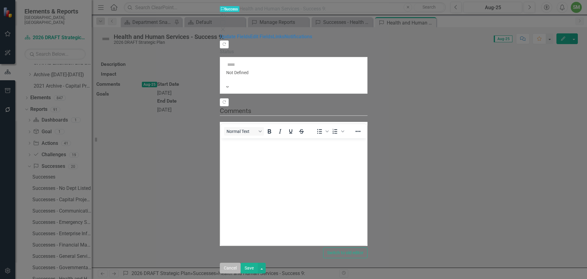
click at [241, 272] on button "Cancel" at bounding box center [230, 267] width 21 height 11
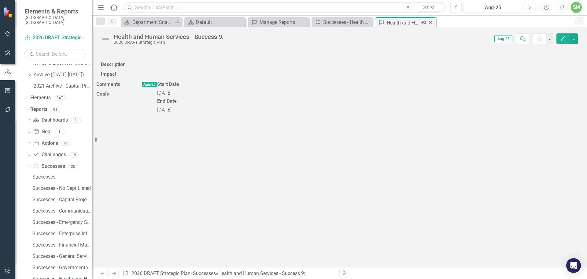
click at [430, 22] on icon at bounding box center [430, 22] width 3 height 3
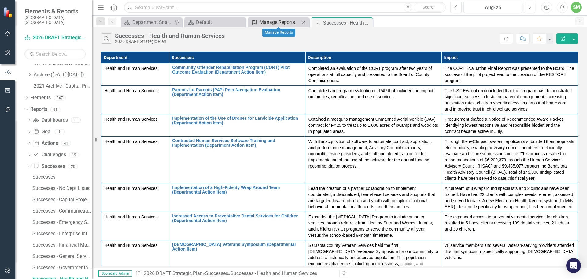
click at [269, 21] on div "Manage Reports" at bounding box center [280, 22] width 40 height 8
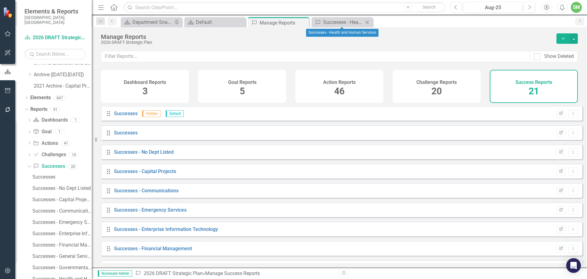
click at [367, 22] on icon at bounding box center [367, 21] width 3 height 3
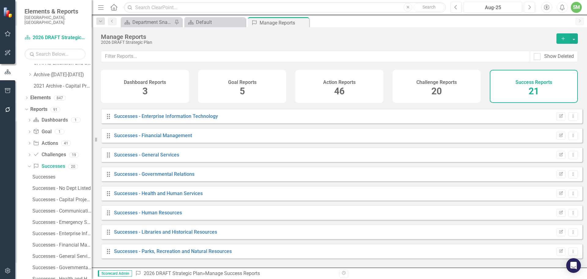
scroll to position [122, 0]
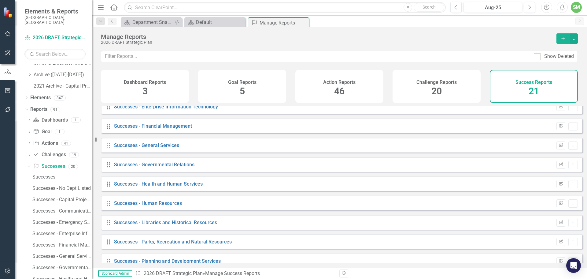
click at [559, 185] on icon "button" at bounding box center [561, 183] width 4 height 4
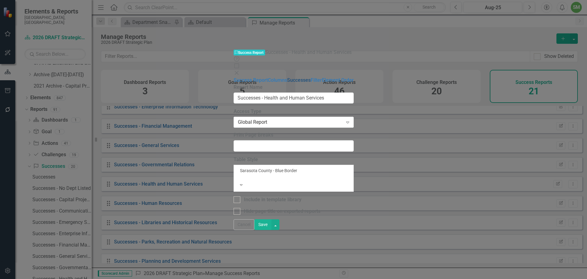
click at [287, 77] on link "Successes" at bounding box center [299, 80] width 24 height 6
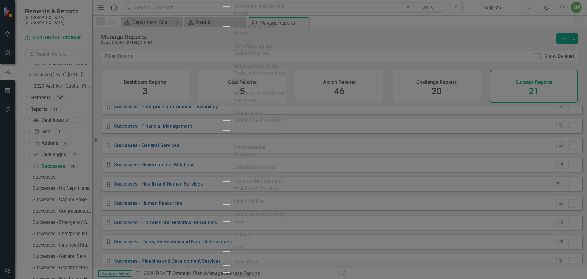
checkbox input "true"
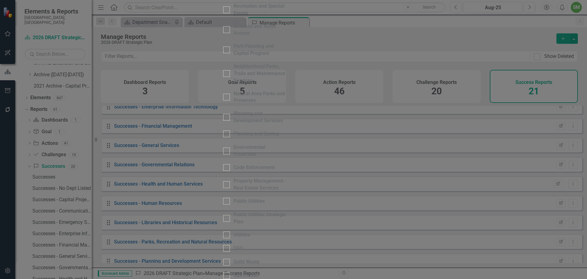
scroll to position [153, 0]
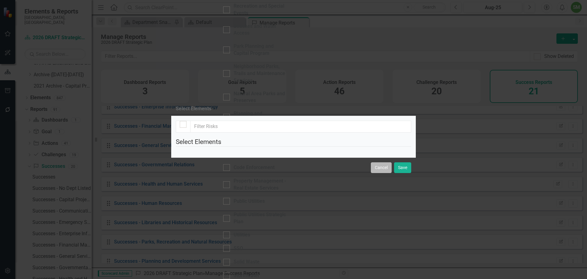
click at [379, 173] on button "Cancel" at bounding box center [381, 167] width 21 height 11
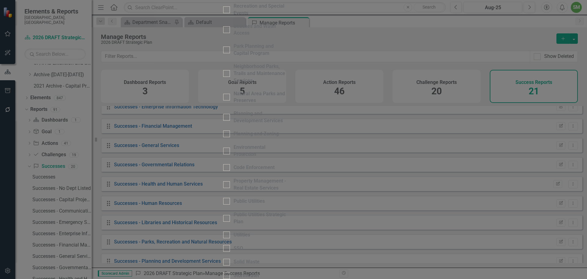
checkbox input "true"
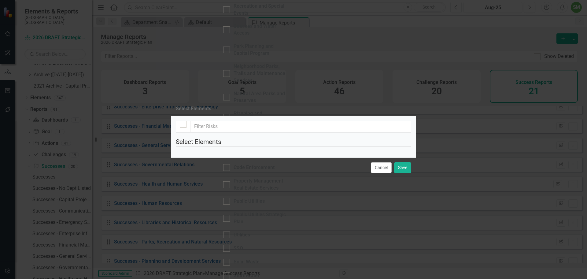
click at [179, 120] on div at bounding box center [183, 126] width 15 height 12
click at [230, 137] on fieldset "Select Elements" at bounding box center [293, 145] width 235 height 16
click at [381, 173] on button "Cancel" at bounding box center [381, 167] width 21 height 11
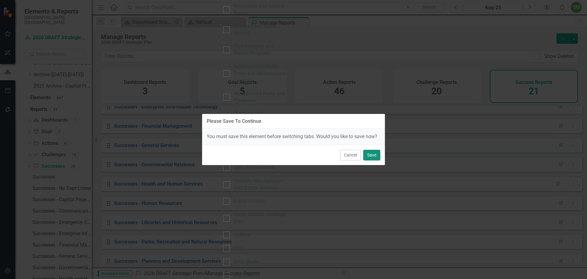
click at [370, 154] on button "Save" at bounding box center [371, 155] width 17 height 11
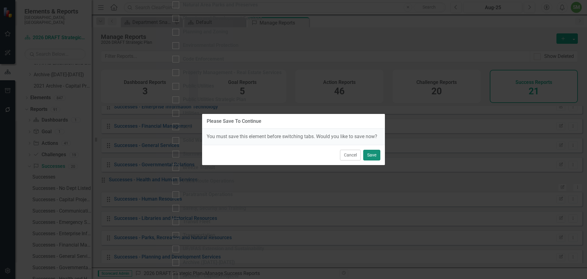
click at [368, 154] on button "Save" at bounding box center [371, 155] width 17 height 11
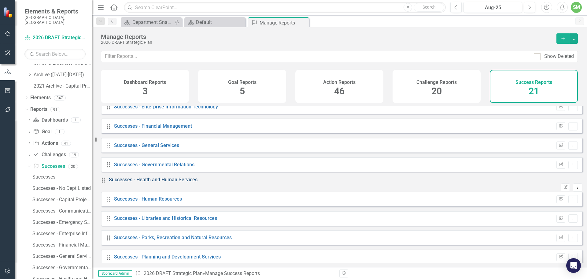
click at [157, 182] on link "Successes - Health and Human Services" at bounding box center [153, 179] width 89 height 6
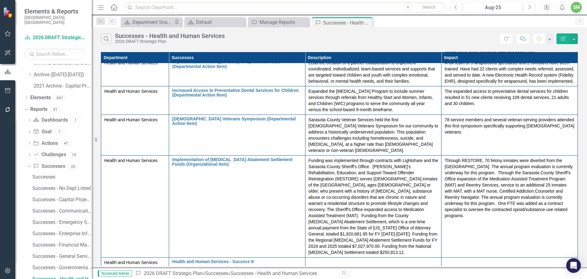
scroll to position [138, 0]
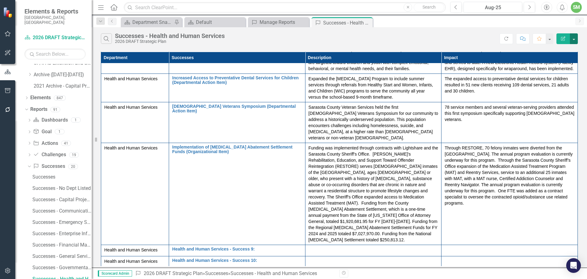
click at [574, 37] on button "button" at bounding box center [574, 38] width 8 height 11
click at [554, 50] on link "Edit Report Edit Report" at bounding box center [553, 49] width 48 height 11
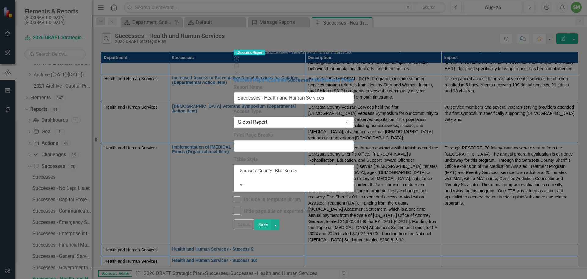
click at [287, 77] on link "Successes" at bounding box center [299, 80] width 24 height 6
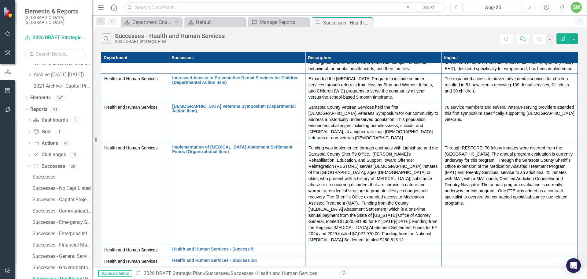
click at [563, 37] on icon "Edit Report" at bounding box center [563, 38] width 6 height 4
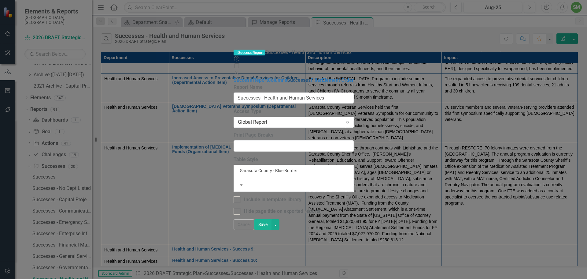
click at [287, 77] on link "Successes" at bounding box center [299, 80] width 24 height 6
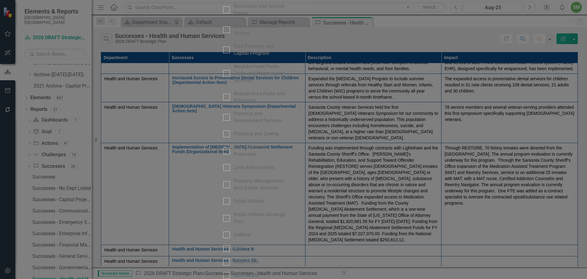
scroll to position [183, 0]
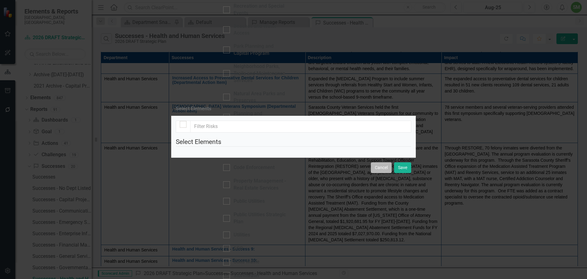
click at [375, 173] on button "Cancel" at bounding box center [381, 167] width 21 height 11
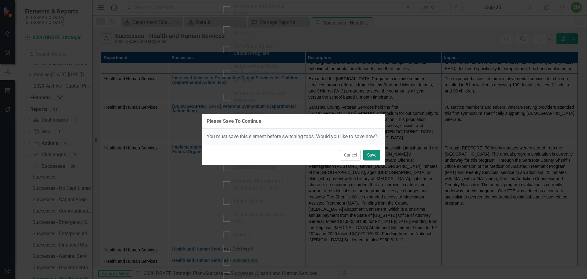
click at [368, 152] on button "Save" at bounding box center [371, 155] width 17 height 11
